Goal: Transaction & Acquisition: Purchase product/service

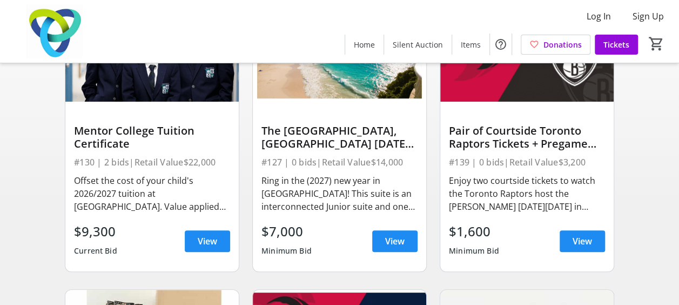
scroll to position [133, 0]
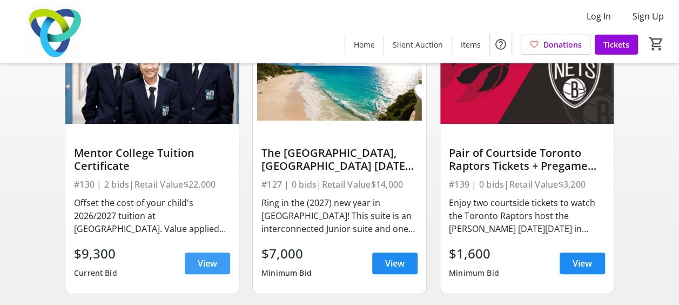
click at [207, 270] on span "View" at bounding box center [207, 263] width 19 height 13
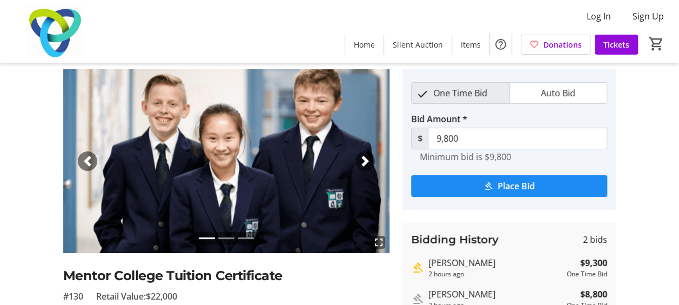
scroll to position [40, 0]
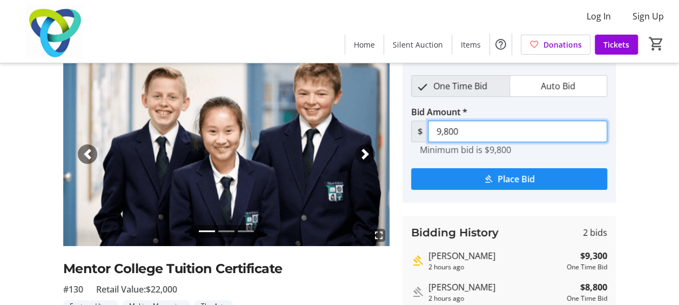
drag, startPoint x: 489, startPoint y: 131, endPoint x: 406, endPoint y: 132, distance: 83.2
click at [406, 132] on tr-place-bid-ui "One Time Bid Auto Bid Bid Amount * $ 9,800 Minimum bid is $9,800 Place Bid" at bounding box center [508, 132] width 213 height 140
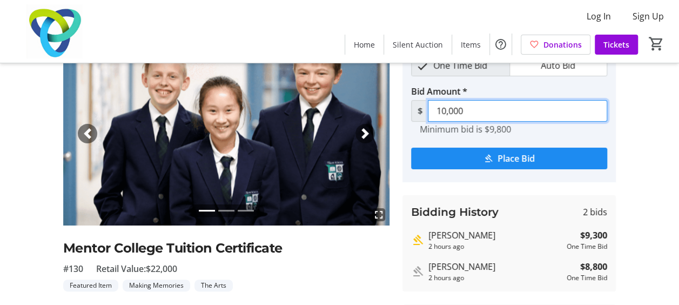
drag, startPoint x: 480, startPoint y: 109, endPoint x: 335, endPoint y: 107, distance: 144.2
click at [318, 117] on div "fullscreen fullscreen fullscreen Previous Next Mentor College Tuition Certifica…" at bounding box center [339, 192] width 679 height 301
type input "9,800"
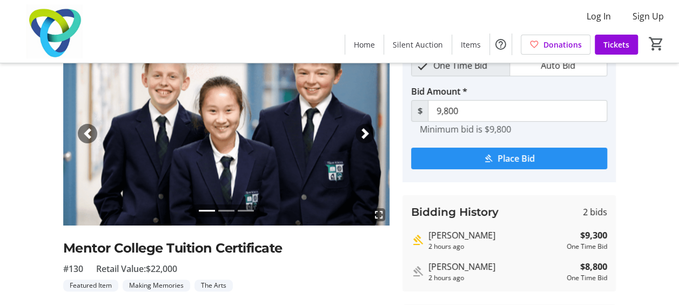
click at [474, 158] on span "submit" at bounding box center [509, 158] width 196 height 26
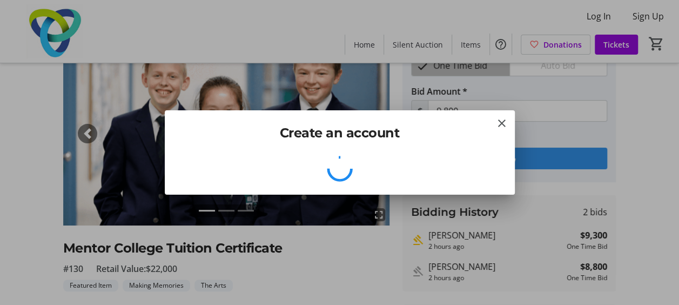
scroll to position [0, 0]
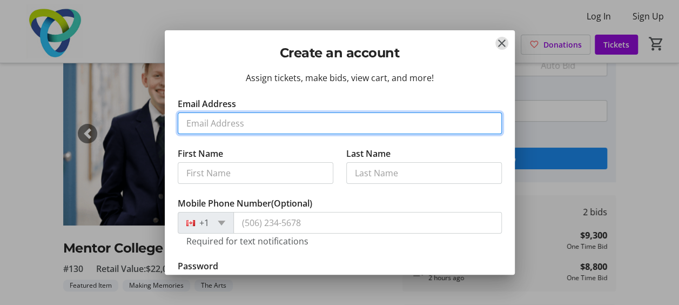
click at [278, 118] on input "Email Address" at bounding box center [340, 123] width 324 height 22
type input "[EMAIL_ADDRESS][DOMAIN_NAME]"
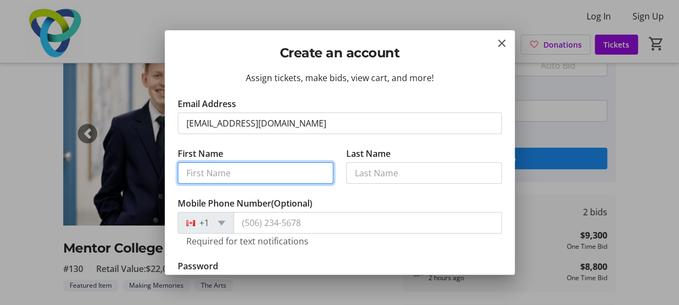
type input "[PERSON_NAME]"
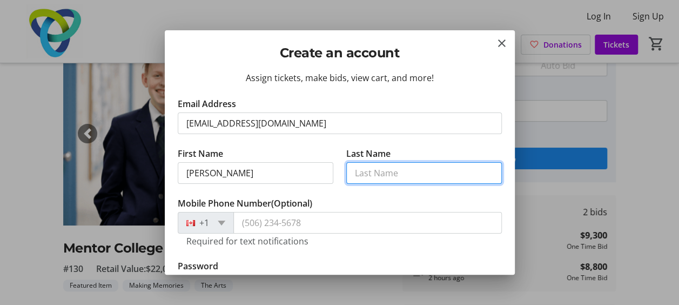
type input "[PERSON_NAME]"
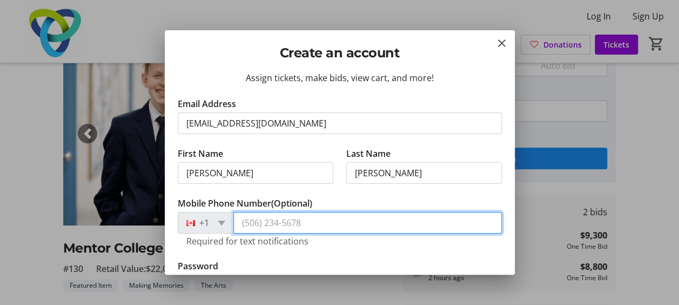
type input "[PHONE_NUMBER]"
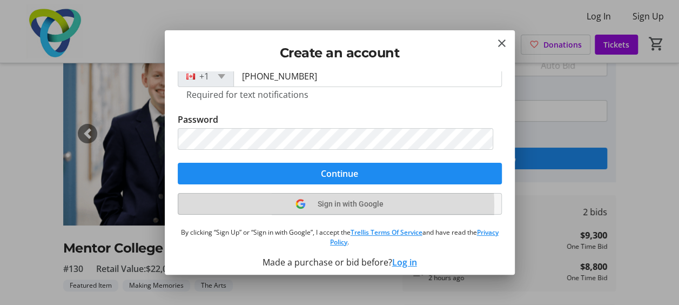
drag, startPoint x: 314, startPoint y: 204, endPoint x: 409, endPoint y: 201, distance: 95.1
click at [318, 204] on span "Sign in with Google" at bounding box center [351, 203] width 66 height 9
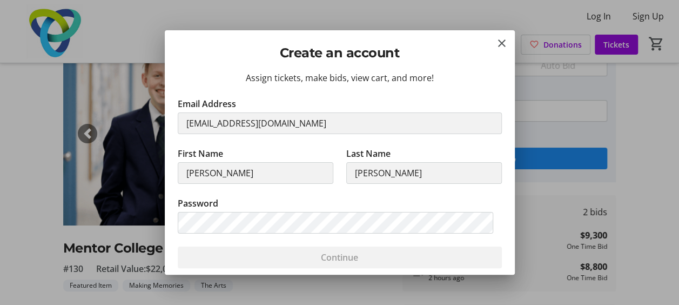
click at [422, 83] on div "Assign tickets, make bids, view cart, and more!" at bounding box center [340, 77] width 324 height 13
click at [499, 43] on mat-icon "Close" at bounding box center [501, 43] width 13 height 13
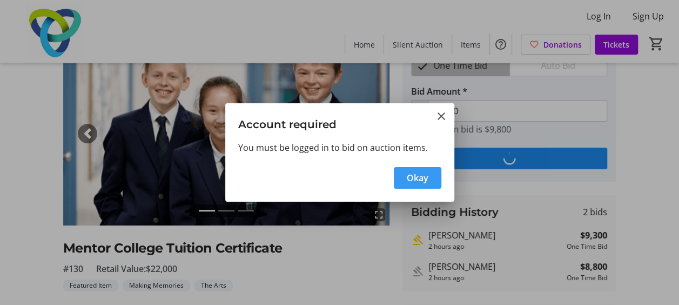
click at [415, 173] on span "Okay" at bounding box center [418, 177] width 22 height 13
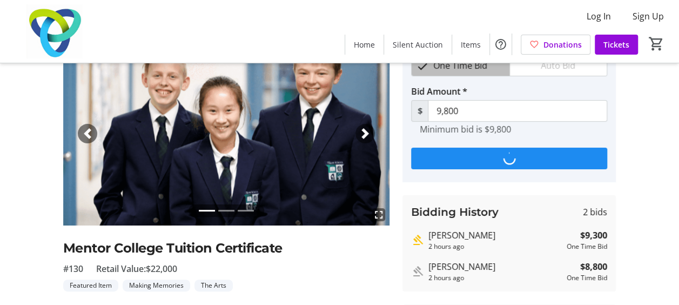
scroll to position [60, 0]
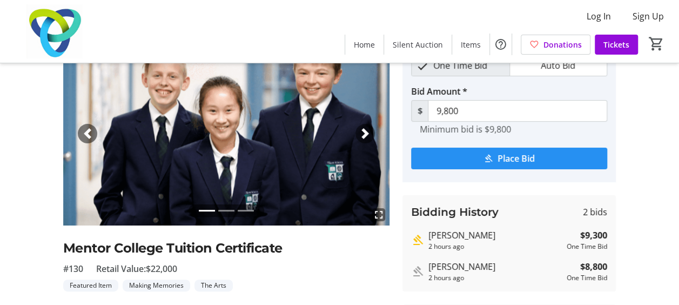
click at [495, 154] on span "submit" at bounding box center [509, 158] width 196 height 26
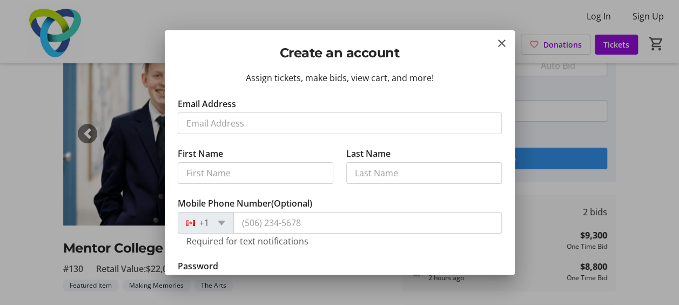
scroll to position [0, 0]
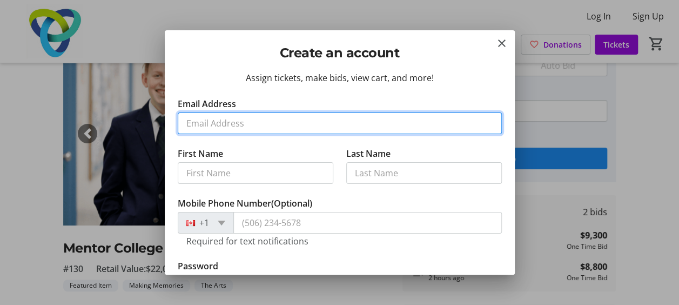
click at [250, 123] on input "Email Address" at bounding box center [340, 123] width 324 height 22
type input "[EMAIL_ADDRESS][DOMAIN_NAME]"
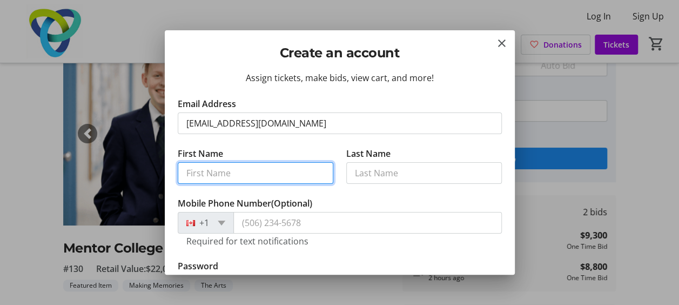
type input "[PERSON_NAME]"
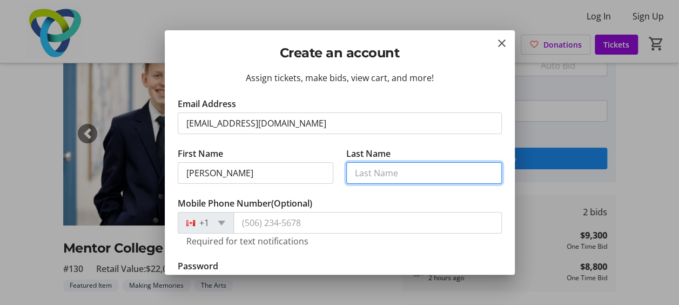
type input "[PERSON_NAME]"
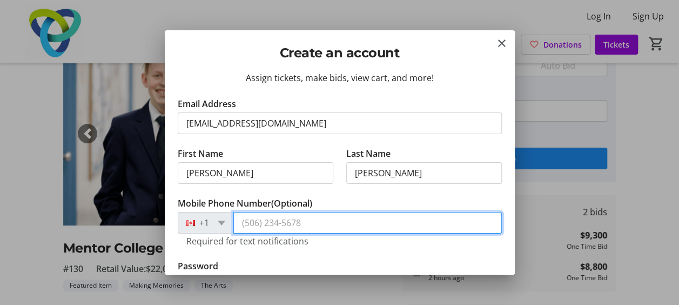
type input "[PHONE_NUMBER]"
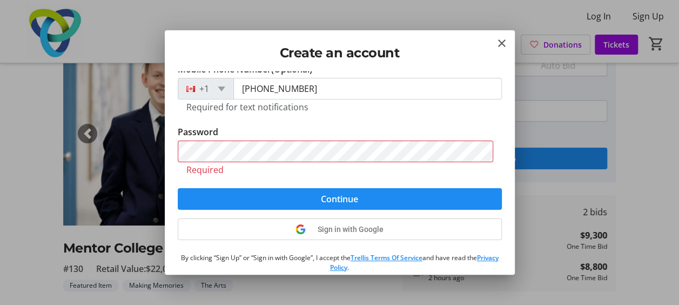
scroll to position [134, 0]
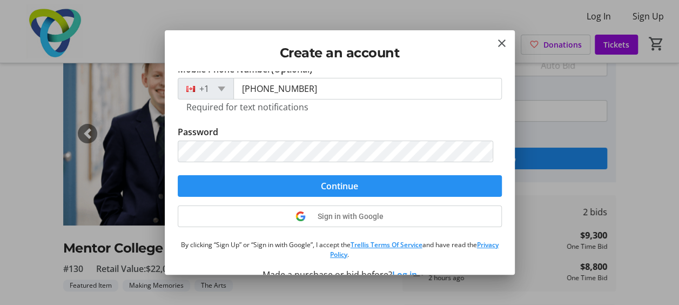
click at [332, 186] on span "Continue" at bounding box center [339, 185] width 37 height 13
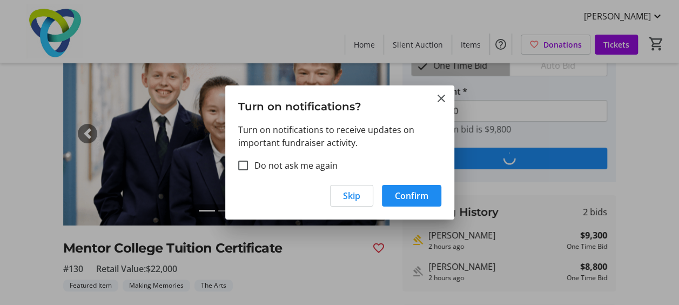
scroll to position [0, 0]
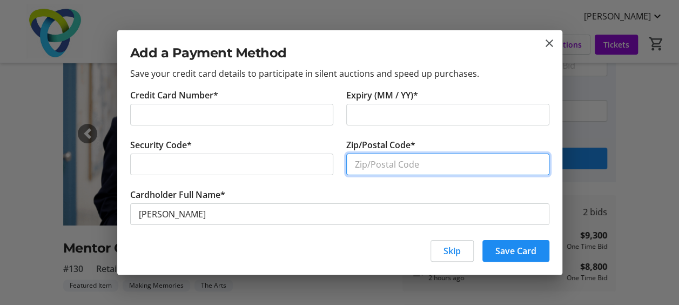
click at [384, 171] on input "Zip/Postal Code*" at bounding box center [447, 164] width 203 height 22
type input "L6J6X4"
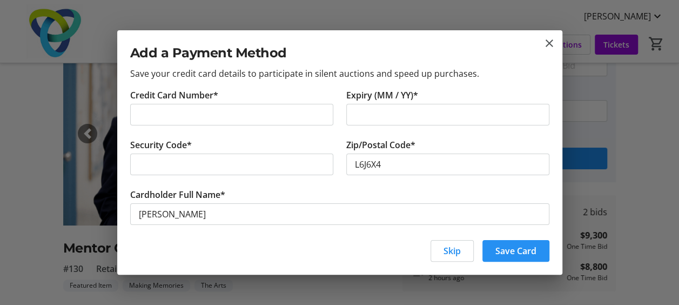
click at [524, 248] on span "Save Card" at bounding box center [515, 250] width 41 height 13
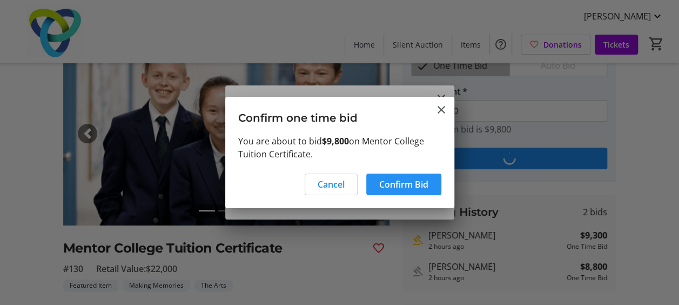
click at [403, 184] on span "Confirm Bid" at bounding box center [403, 184] width 49 height 13
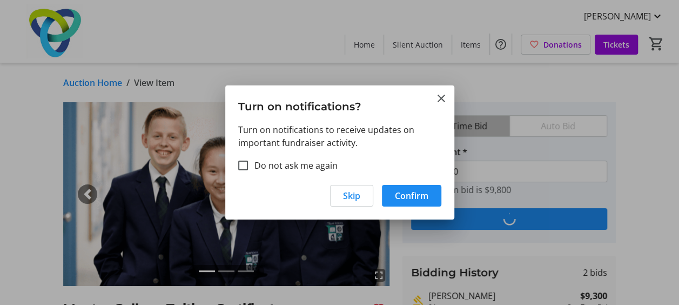
scroll to position [60, 0]
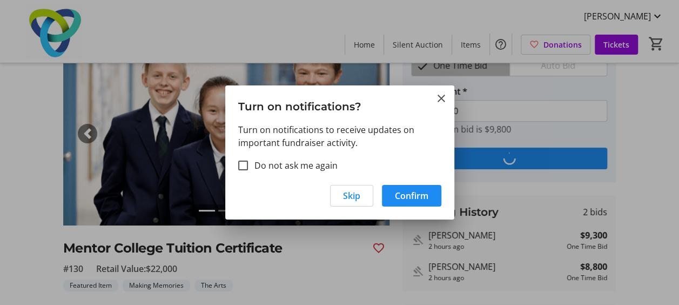
type input "10,300"
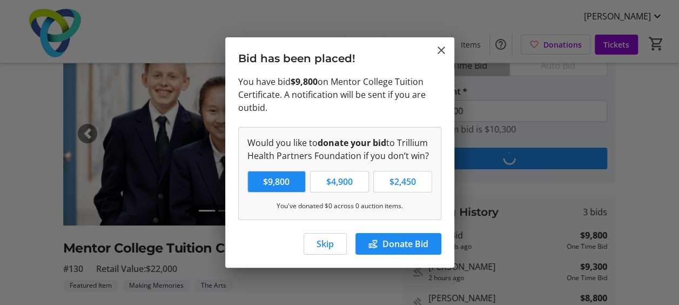
scroll to position [0, 0]
click at [329, 240] on span "Skip" at bounding box center [325, 243] width 17 height 13
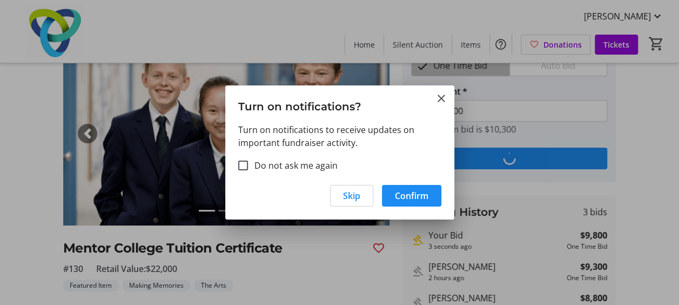
scroll to position [60, 0]
click at [410, 193] on span "Confirm" at bounding box center [411, 195] width 33 height 13
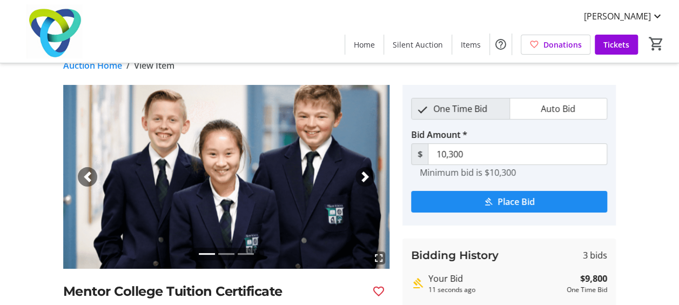
scroll to position [0, 0]
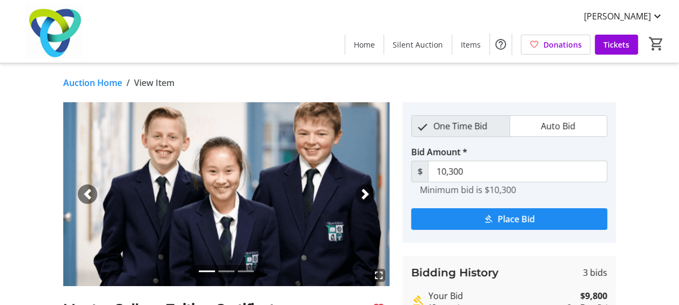
click at [362, 189] on span "button" at bounding box center [365, 194] width 11 height 11
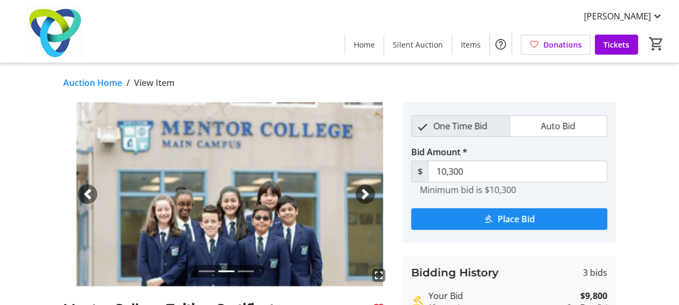
click at [365, 192] on span "button" at bounding box center [365, 194] width 11 height 11
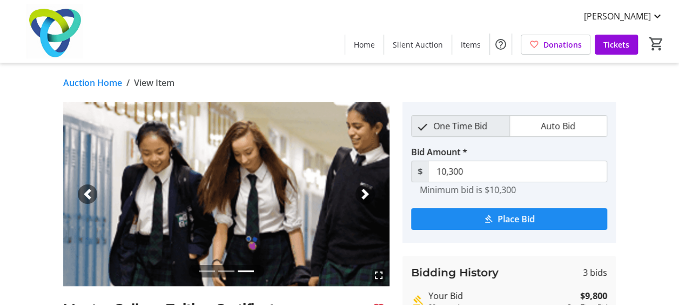
click at [365, 192] on span "button" at bounding box center [365, 194] width 11 height 11
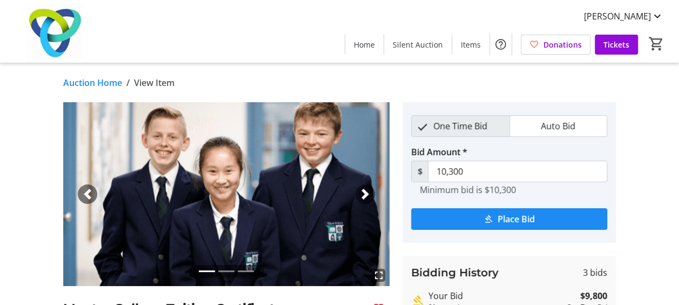
drag, startPoint x: 365, startPoint y: 192, endPoint x: 420, endPoint y: 132, distance: 81.1
click at [366, 191] on span "button" at bounding box center [365, 194] width 11 height 11
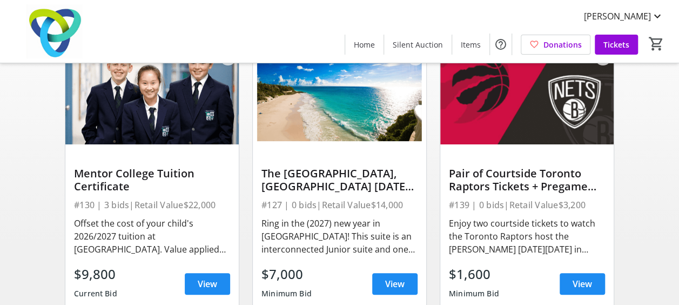
scroll to position [123, 0]
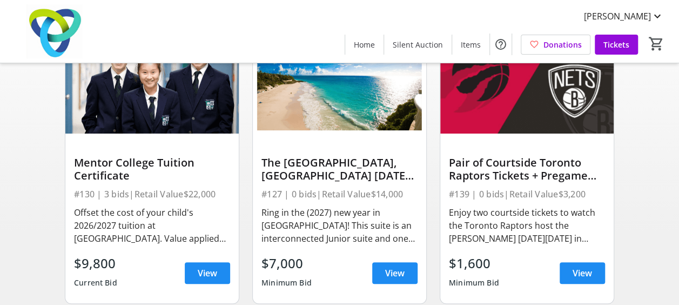
click at [342, 173] on div "The [GEOGRAPHIC_DATA], [GEOGRAPHIC_DATA] [DATE] - [DATE]" at bounding box center [339, 169] width 156 height 26
click at [343, 182] on div "The [GEOGRAPHIC_DATA], [GEOGRAPHIC_DATA] [DATE] - [DATE]" at bounding box center [339, 169] width 156 height 26
drag, startPoint x: 396, startPoint y: 282, endPoint x: 453, endPoint y: 271, distance: 57.3
click at [396, 279] on span "View" at bounding box center [394, 272] width 19 height 13
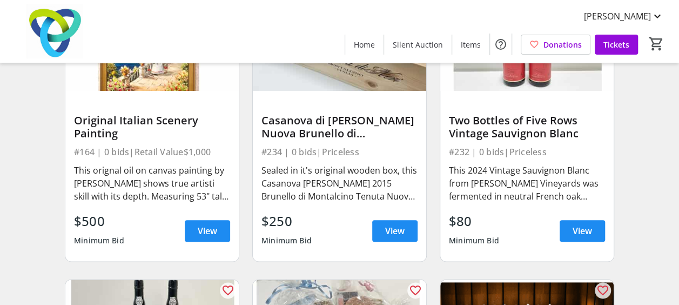
scroll to position [11834, 0]
